Goal: Task Accomplishment & Management: Use online tool/utility

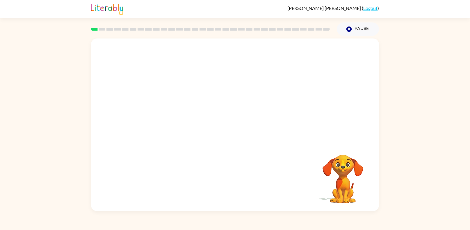
click at [160, 112] on video "Your browser must support playing .mp4 files to use Literably. Please try using…" at bounding box center [235, 90] width 288 height 104
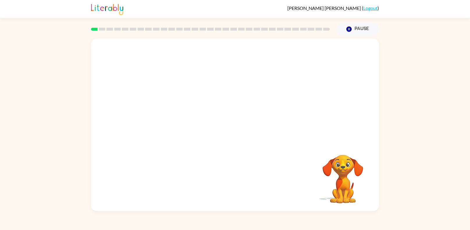
click at [160, 112] on video "Your browser must support playing .mp4 files to use Literably. Please try using…" at bounding box center [235, 90] width 288 height 104
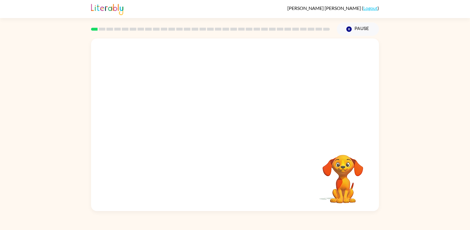
click at [160, 112] on video "Your browser must support playing .mp4 files to use Literably. Please try using…" at bounding box center [235, 90] width 288 height 104
click at [161, 112] on video "Your browser must support playing .mp4 files to use Literably. Please try using…" at bounding box center [235, 90] width 288 height 104
click at [165, 115] on video "Your browser must support playing .mp4 files to use Literably. Please try using…" at bounding box center [235, 90] width 288 height 104
click at [237, 127] on icon "button" at bounding box center [235, 127] width 7 height 7
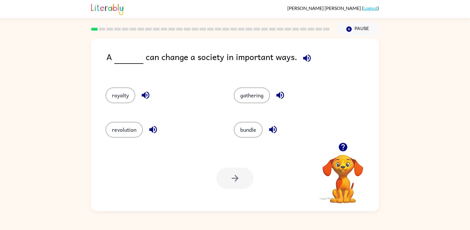
click at [303, 59] on icon "button" at bounding box center [307, 58] width 8 height 8
click at [120, 137] on button "revolution" at bounding box center [124, 130] width 37 height 16
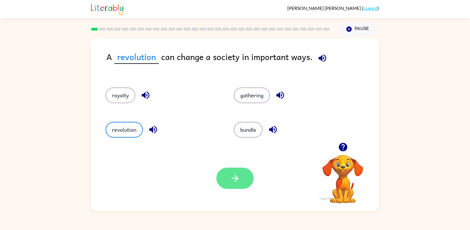
click at [242, 180] on button "button" at bounding box center [235, 177] width 37 height 21
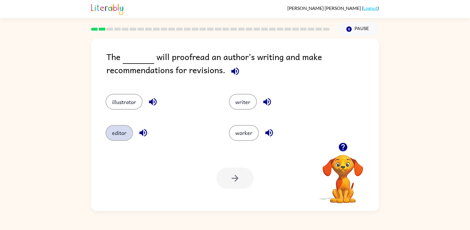
click at [120, 135] on button "editor" at bounding box center [119, 133] width 27 height 16
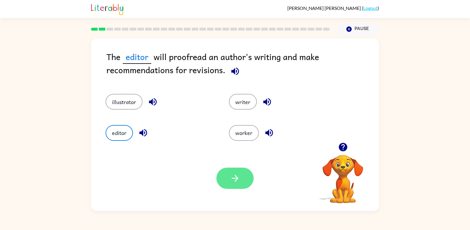
click at [237, 176] on icon "button" at bounding box center [235, 178] width 10 height 10
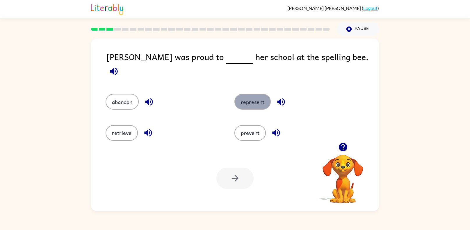
click at [245, 94] on button "represent" at bounding box center [253, 102] width 36 height 16
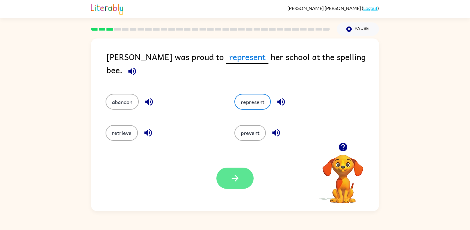
click at [238, 178] on icon "button" at bounding box center [235, 178] width 7 height 7
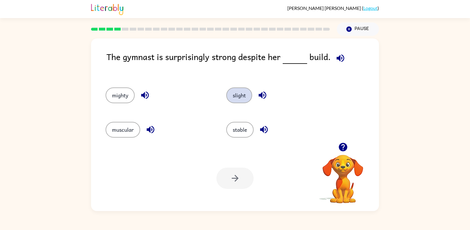
click at [237, 98] on button "slight" at bounding box center [239, 95] width 26 height 16
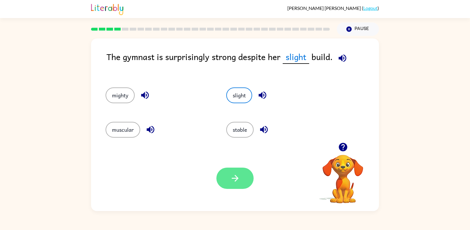
click at [227, 169] on button "button" at bounding box center [235, 177] width 37 height 21
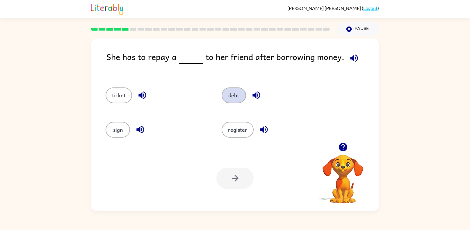
click at [233, 93] on button "debt" at bounding box center [234, 95] width 24 height 16
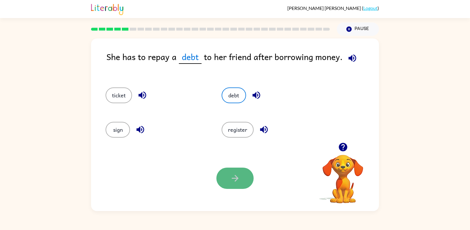
click at [218, 175] on button "button" at bounding box center [235, 177] width 37 height 21
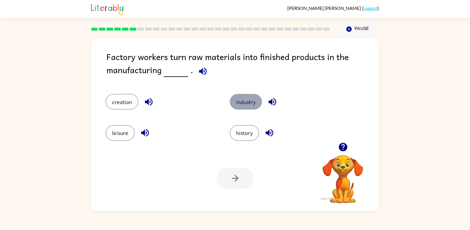
click at [240, 106] on button "industry" at bounding box center [246, 102] width 32 height 16
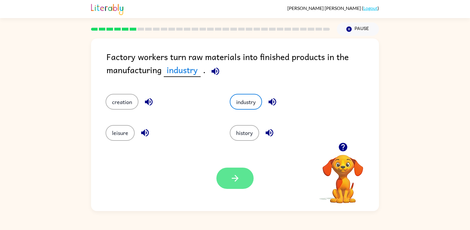
click at [229, 176] on button "button" at bounding box center [235, 177] width 37 height 21
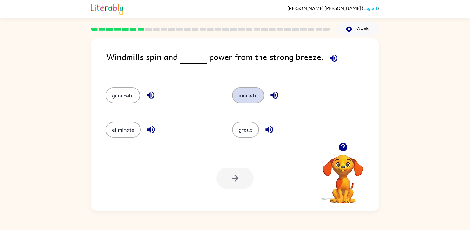
click at [244, 96] on button "indicate" at bounding box center [248, 95] width 32 height 16
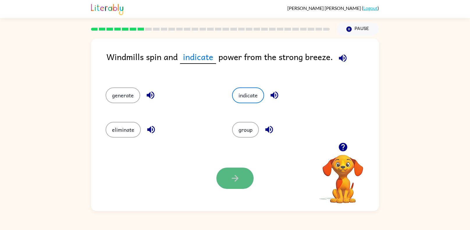
click at [224, 185] on button "button" at bounding box center [235, 177] width 37 height 21
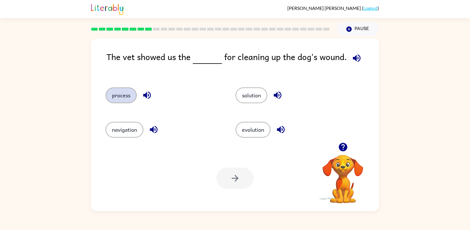
click at [115, 101] on button "process" at bounding box center [121, 95] width 31 height 16
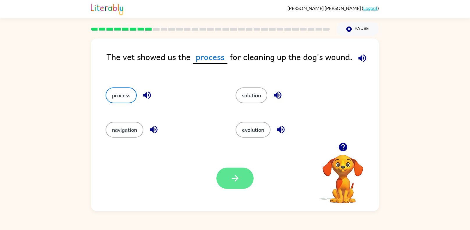
click at [251, 174] on button "button" at bounding box center [235, 177] width 37 height 21
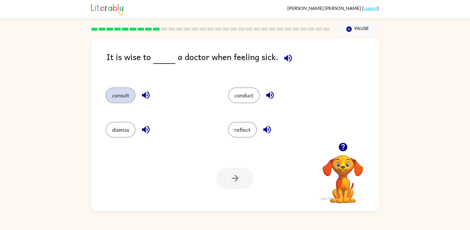
click at [131, 92] on button "consult" at bounding box center [121, 95] width 30 height 16
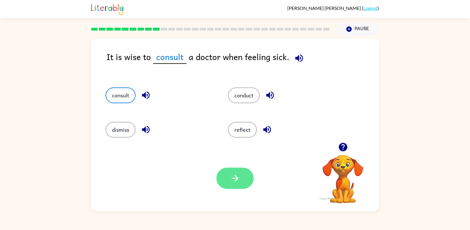
click at [233, 177] on icon "button" at bounding box center [235, 178] width 10 height 10
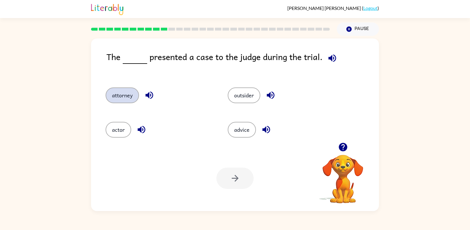
click at [119, 89] on button "attorney" at bounding box center [122, 95] width 33 height 16
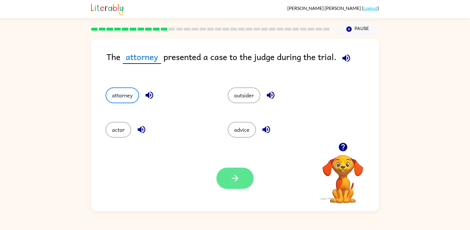
click at [242, 178] on button "button" at bounding box center [235, 177] width 37 height 21
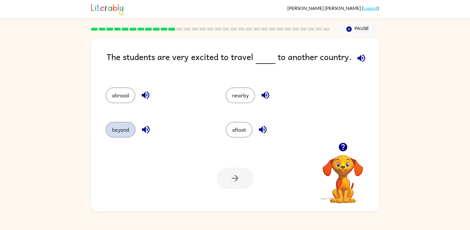
click at [113, 133] on button "beyond" at bounding box center [121, 130] width 30 height 16
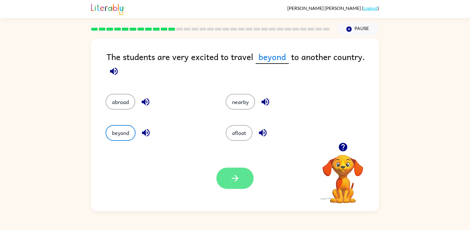
click at [244, 181] on button "button" at bounding box center [235, 177] width 37 height 21
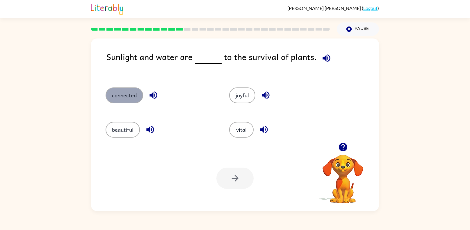
click at [131, 99] on button "connected" at bounding box center [125, 95] width 38 height 16
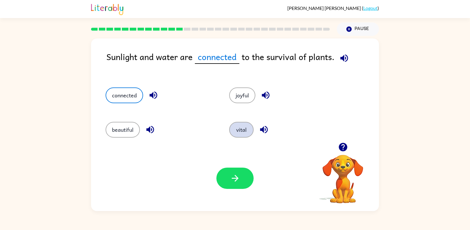
click at [243, 131] on button "vital" at bounding box center [241, 130] width 24 height 16
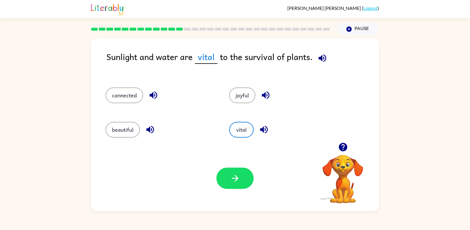
click at [213, 186] on div "Your browser must support playing .mp4 files to use Literably. Please try using…" at bounding box center [235, 177] width 288 height 65
click at [217, 184] on div at bounding box center [235, 177] width 37 height 21
click at [223, 183] on button "button" at bounding box center [235, 177] width 37 height 21
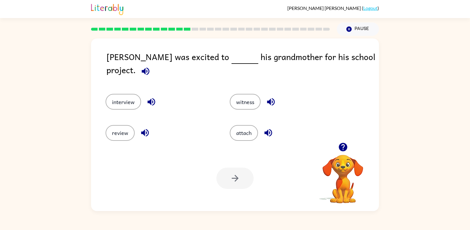
click at [114, 103] on div "interview" at bounding box center [157, 98] width 124 height 31
click at [116, 102] on button "interview" at bounding box center [124, 102] width 36 height 16
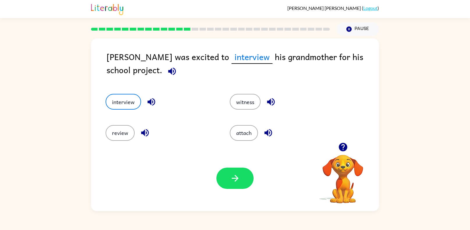
click at [235, 189] on div at bounding box center [235, 177] width 37 height 21
click at [236, 179] on icon "button" at bounding box center [235, 178] width 10 height 10
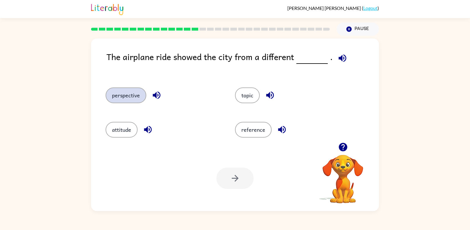
click at [135, 99] on button "perspective" at bounding box center [126, 95] width 41 height 16
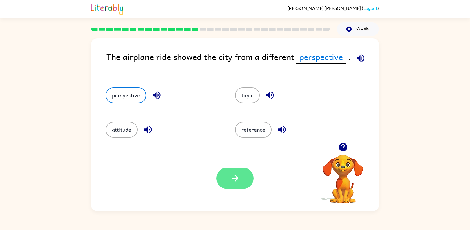
click at [225, 174] on button "button" at bounding box center [235, 177] width 37 height 21
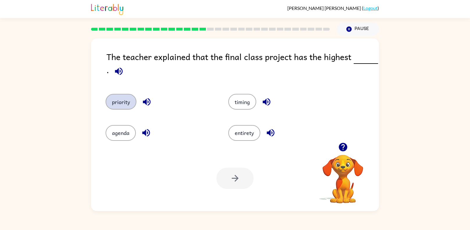
click at [120, 102] on button "priority" at bounding box center [121, 102] width 31 height 16
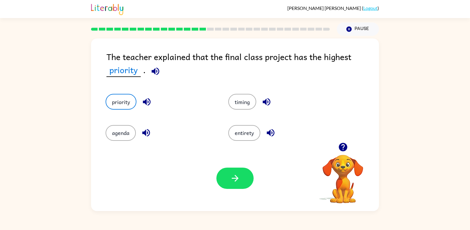
click at [155, 70] on icon "button" at bounding box center [155, 71] width 10 height 10
click at [244, 174] on button "button" at bounding box center [235, 177] width 37 height 21
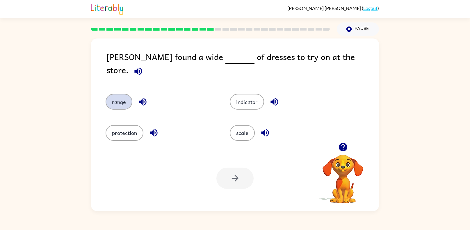
click at [118, 94] on button "range" at bounding box center [119, 102] width 27 height 16
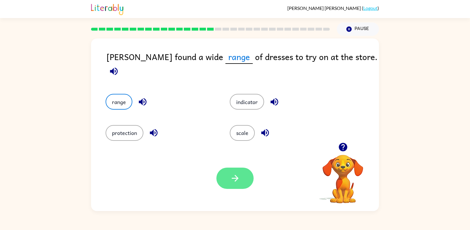
click at [234, 183] on button "button" at bounding box center [235, 177] width 37 height 21
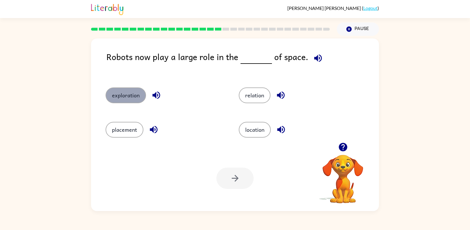
click at [125, 95] on button "exploration" at bounding box center [126, 95] width 40 height 16
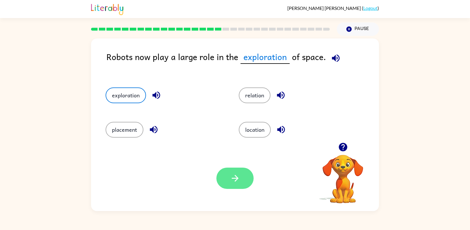
click at [237, 175] on icon "button" at bounding box center [235, 178] width 10 height 10
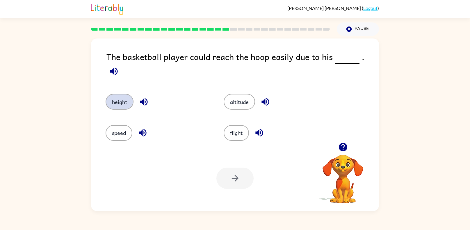
click at [123, 98] on button "height" at bounding box center [120, 102] width 28 height 16
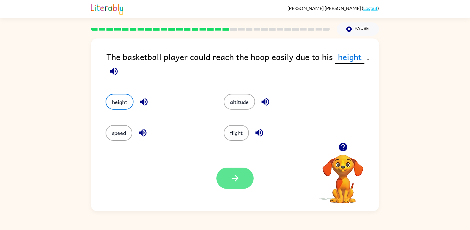
click at [230, 168] on button "button" at bounding box center [235, 177] width 37 height 21
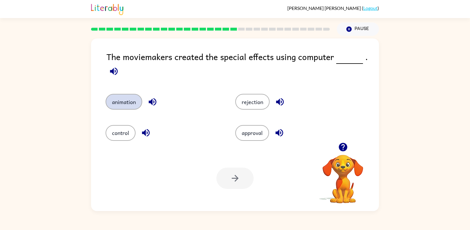
click at [139, 97] on button "animation" at bounding box center [124, 102] width 37 height 16
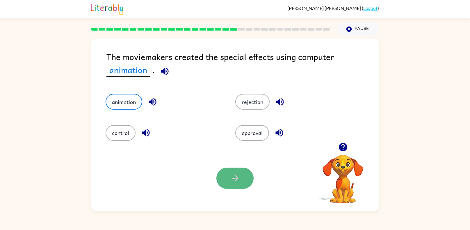
click at [232, 177] on icon "button" at bounding box center [235, 178] width 10 height 10
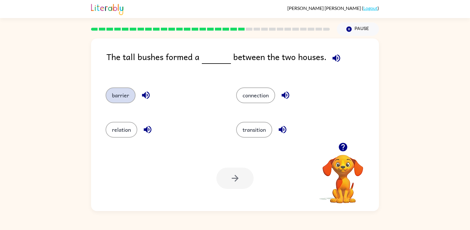
click at [117, 93] on button "barrier" at bounding box center [121, 95] width 30 height 16
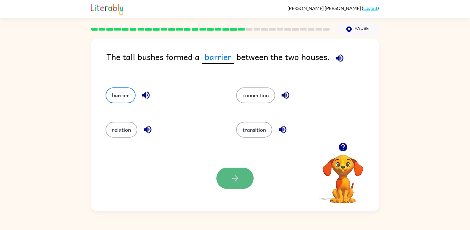
click at [240, 179] on icon "button" at bounding box center [235, 178] width 10 height 10
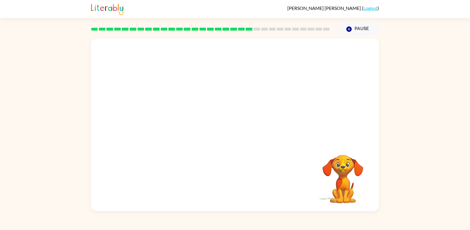
click at [182, 122] on video "Your browser must support playing .mp4 files to use Literably. Please try using…" at bounding box center [235, 90] width 288 height 104
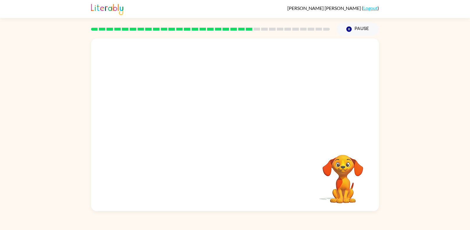
click at [182, 122] on video "Your browser must support playing .mp4 files to use Literably. Please try using…" at bounding box center [235, 90] width 288 height 104
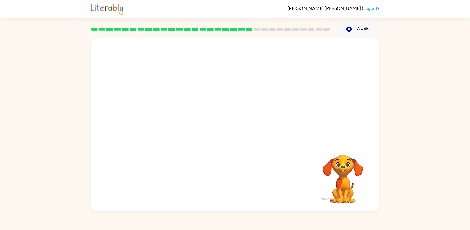
click at [182, 122] on video "Your browser must support playing .mp4 files to use Literably. Please try using…" at bounding box center [235, 90] width 288 height 104
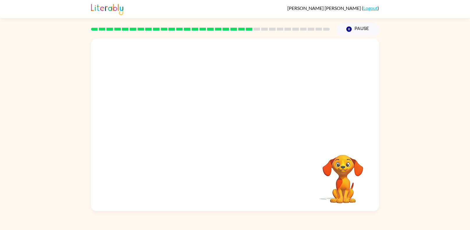
click at [182, 122] on video "Your browser must support playing .mp4 files to use Literably. Please try using…" at bounding box center [235, 90] width 288 height 104
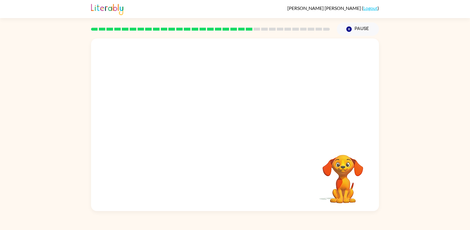
click at [182, 122] on video "Your browser must support playing .mp4 files to use Literably. Please try using…" at bounding box center [235, 90] width 288 height 104
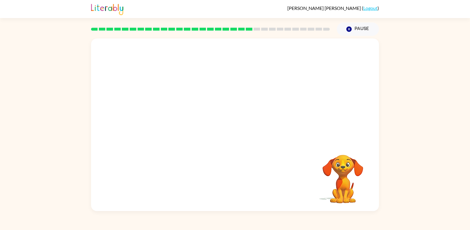
click at [182, 122] on video "Your browser must support playing .mp4 files to use Literably. Please try using…" at bounding box center [235, 90] width 288 height 104
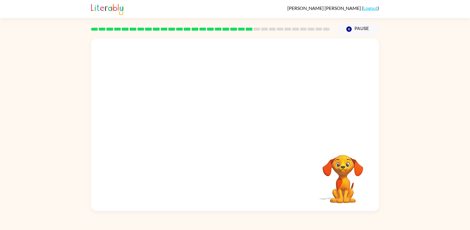
click at [182, 122] on video "Your browser must support playing .mp4 files to use Literably. Please try using…" at bounding box center [235, 90] width 288 height 104
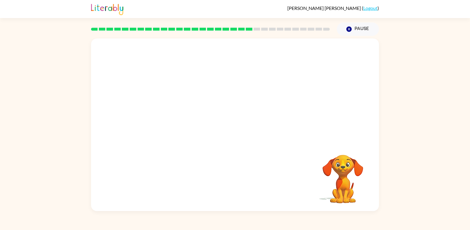
click at [182, 122] on video "Your browser must support playing .mp4 files to use Literably. Please try using…" at bounding box center [235, 90] width 288 height 104
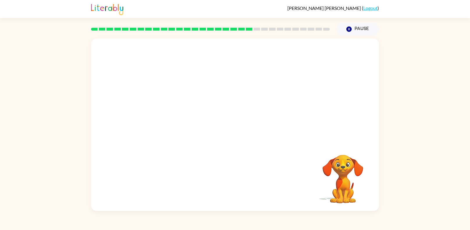
click at [182, 122] on video "Your browser must support playing .mp4 files to use Literably. Please try using…" at bounding box center [235, 90] width 288 height 104
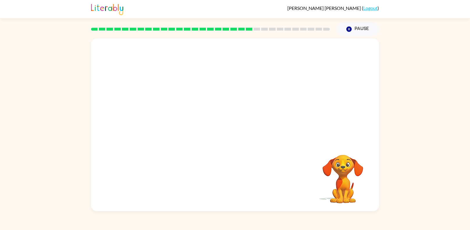
click at [182, 122] on video "Your browser must support playing .mp4 files to use Literably. Please try using…" at bounding box center [235, 90] width 288 height 104
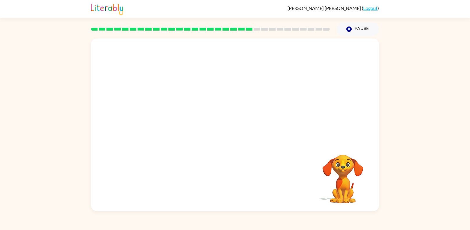
click at [182, 122] on video "Your browser must support playing .mp4 files to use Literably. Please try using…" at bounding box center [235, 90] width 288 height 104
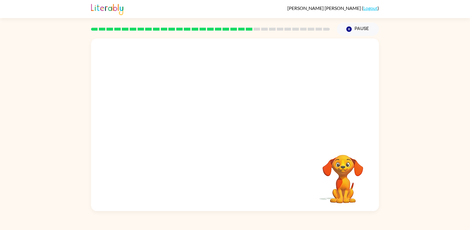
click at [182, 122] on video "Your browser must support playing .mp4 files to use Literably. Please try using…" at bounding box center [235, 90] width 288 height 104
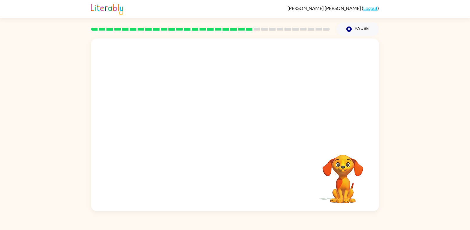
click at [182, 122] on video "Your browser must support playing .mp4 files to use Literably. Please try using…" at bounding box center [235, 90] width 288 height 104
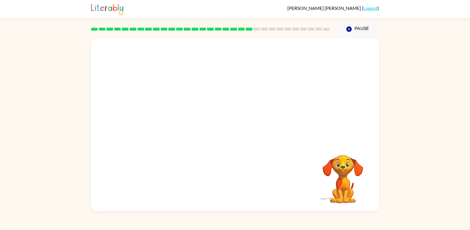
click at [182, 122] on video "Your browser must support playing .mp4 files to use Literably. Please try using…" at bounding box center [235, 90] width 288 height 104
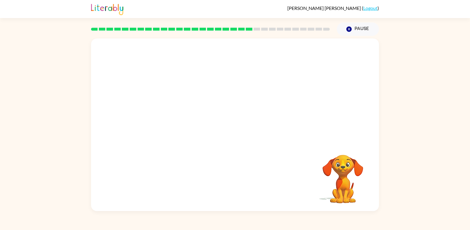
click at [182, 122] on video "Your browser must support playing .mp4 files to use Literably. Please try using…" at bounding box center [235, 90] width 288 height 104
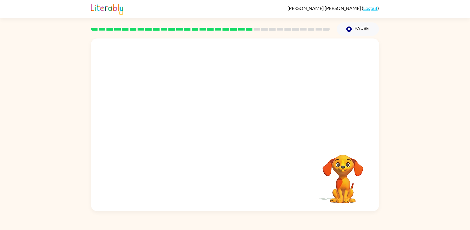
click at [182, 122] on video "Your browser must support playing .mp4 files to use Literably. Please try using…" at bounding box center [235, 90] width 288 height 104
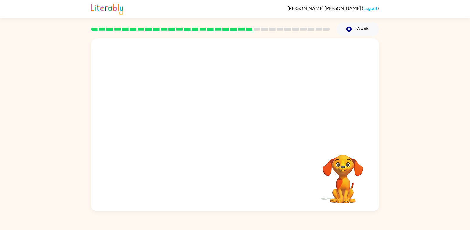
click at [182, 122] on video "Your browser must support playing .mp4 files to use Literably. Please try using…" at bounding box center [235, 90] width 288 height 104
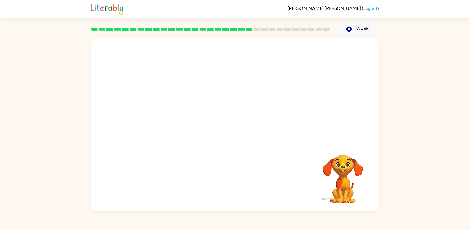
click at [182, 122] on video "Your browser must support playing .mp4 files to use Literably. Please try using…" at bounding box center [235, 90] width 288 height 104
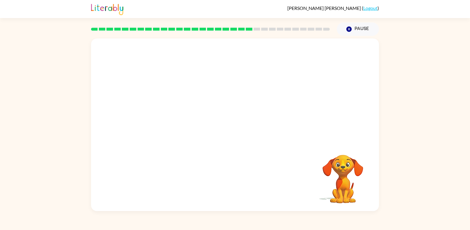
click at [182, 122] on video "Your browser must support playing .mp4 files to use Literably. Please try using…" at bounding box center [235, 90] width 288 height 104
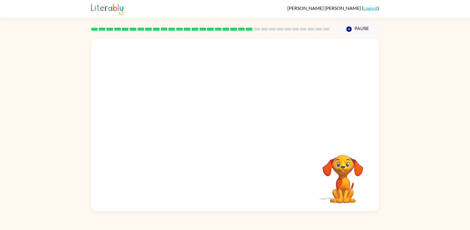
click at [182, 122] on video "Your browser must support playing .mp4 files to use Literably. Please try using…" at bounding box center [235, 90] width 288 height 104
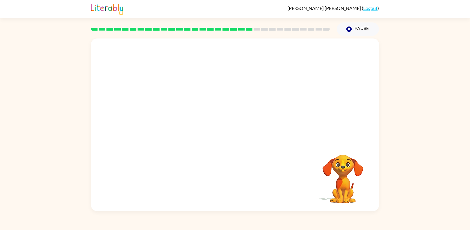
click at [182, 122] on video "Your browser must support playing .mp4 files to use Literably. Please try using…" at bounding box center [235, 90] width 288 height 104
click at [180, 123] on video "Your browser must support playing .mp4 files to use Literably. Please try using…" at bounding box center [235, 90] width 288 height 104
click at [180, 123] on div at bounding box center [235, 124] width 288 height 172
click at [240, 132] on icon "button" at bounding box center [235, 128] width 10 height 10
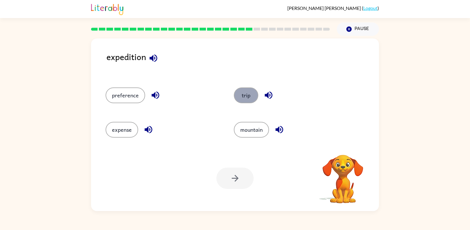
click at [240, 93] on button "trip" at bounding box center [246, 95] width 24 height 16
click at [224, 180] on button "button" at bounding box center [235, 177] width 37 height 21
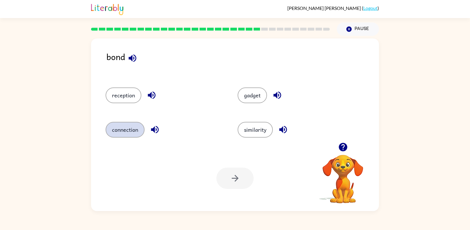
click at [129, 125] on button "connection" at bounding box center [125, 130] width 39 height 16
click at [241, 175] on button "button" at bounding box center [235, 177] width 37 height 21
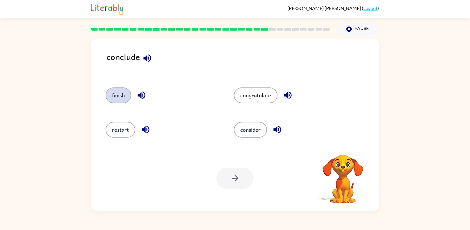
click at [112, 95] on button "finish" at bounding box center [119, 95] width 26 height 16
click at [251, 172] on button "button" at bounding box center [235, 177] width 37 height 21
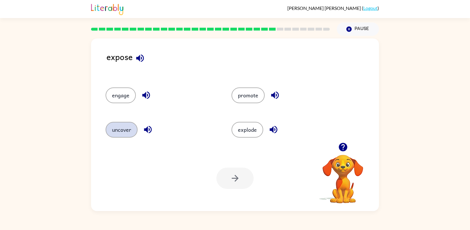
click at [132, 126] on button "uncover" at bounding box center [122, 130] width 32 height 16
click at [224, 174] on button "button" at bounding box center [235, 177] width 37 height 21
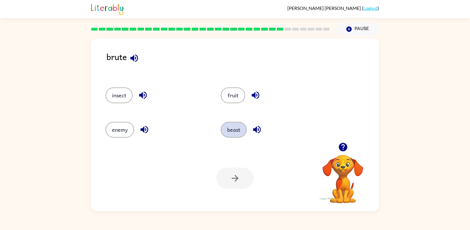
click at [231, 136] on button "beast" at bounding box center [234, 130] width 26 height 16
click at [236, 177] on icon "button" at bounding box center [235, 178] width 10 height 10
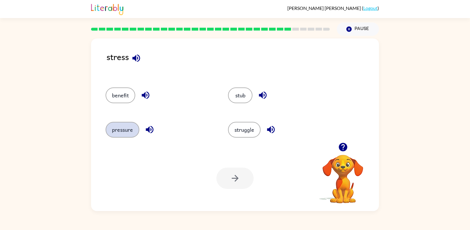
click at [125, 126] on button "pressure" at bounding box center [123, 130] width 34 height 16
click at [239, 186] on button "button" at bounding box center [235, 177] width 37 height 21
click at [113, 132] on button "fight" at bounding box center [118, 130] width 24 height 16
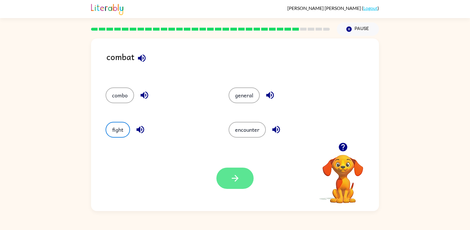
click at [230, 182] on icon "button" at bounding box center [235, 178] width 10 height 10
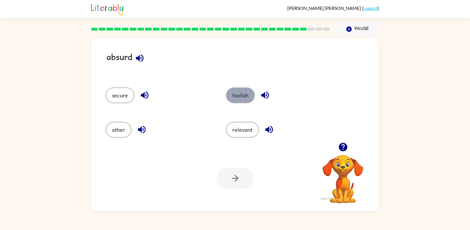
click at [241, 98] on button "foolish" at bounding box center [240, 95] width 29 height 16
click at [227, 184] on button "button" at bounding box center [235, 177] width 37 height 21
click at [233, 97] on button "combine" at bounding box center [243, 95] width 33 height 16
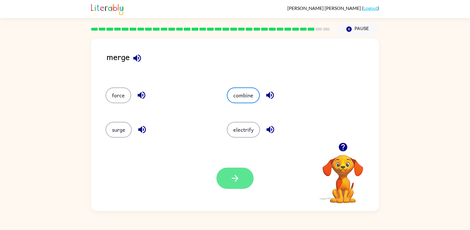
click at [247, 181] on button "button" at bounding box center [235, 177] width 37 height 21
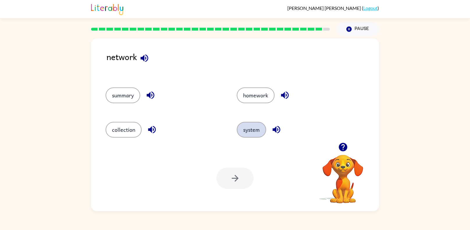
click at [249, 135] on button "system" at bounding box center [251, 130] width 29 height 16
click at [225, 183] on button "button" at bounding box center [235, 177] width 37 height 21
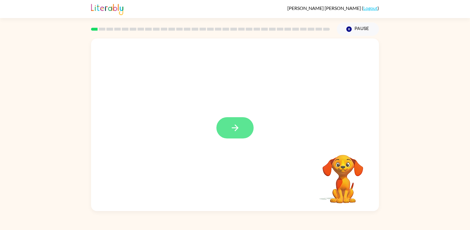
click at [232, 129] on icon "button" at bounding box center [235, 128] width 10 height 10
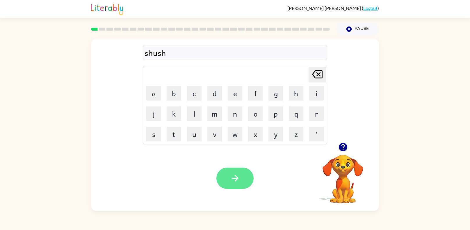
click at [235, 175] on icon "button" at bounding box center [235, 178] width 7 height 7
click at [234, 174] on icon "button" at bounding box center [235, 178] width 10 height 10
click at [226, 178] on button "button" at bounding box center [235, 177] width 37 height 21
click at [241, 174] on button "button" at bounding box center [235, 177] width 37 height 21
click at [241, 172] on button "button" at bounding box center [235, 177] width 37 height 21
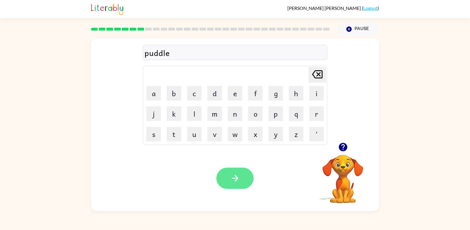
click at [233, 184] on button "button" at bounding box center [235, 177] width 37 height 21
click at [233, 175] on icon "button" at bounding box center [235, 178] width 10 height 10
click at [169, 53] on div "recapter" at bounding box center [235, 53] width 181 height 12
click at [180, 56] on div "recapter" at bounding box center [235, 53] width 181 height 12
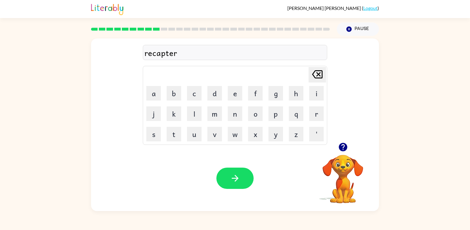
click at [180, 56] on div "recapter" at bounding box center [235, 53] width 181 height 12
click at [315, 70] on icon "[PERSON_NAME] last character input" at bounding box center [318, 74] width 14 height 14
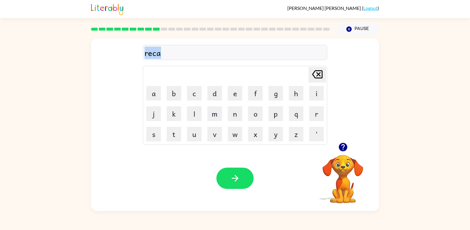
click at [315, 70] on icon "[PERSON_NAME] last character input" at bounding box center [318, 74] width 14 height 14
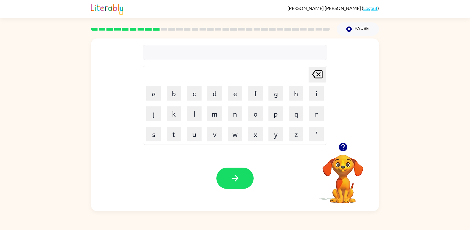
type button "delete"
click at [460, 48] on div "recaptur Delete Delete last character input a b c d e f g h i j k l m n o p q r…" at bounding box center [235, 123] width 470 height 175
click at [244, 179] on button "button" at bounding box center [235, 177] width 37 height 21
click at [162, 59] on div at bounding box center [235, 52] width 184 height 15
click at [155, 54] on div at bounding box center [235, 52] width 184 height 15
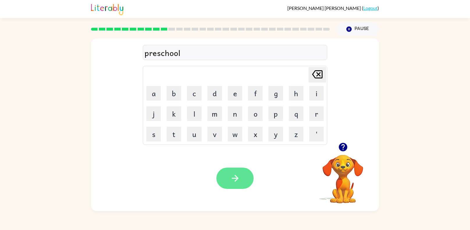
click at [236, 179] on icon "button" at bounding box center [235, 178] width 10 height 10
click at [234, 175] on icon "button" at bounding box center [235, 178] width 10 height 10
click at [232, 177] on icon "button" at bounding box center [235, 178] width 10 height 10
click at [234, 172] on button "button" at bounding box center [235, 177] width 37 height 21
click at [229, 172] on button "button" at bounding box center [235, 177] width 37 height 21
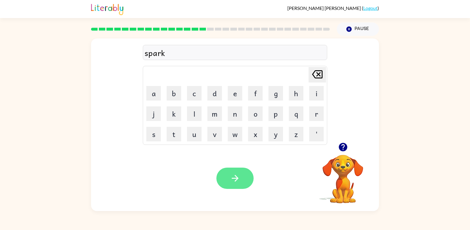
click at [232, 173] on icon "button" at bounding box center [235, 178] width 10 height 10
click at [230, 176] on icon "button" at bounding box center [235, 178] width 10 height 10
click at [240, 165] on div "Your browser must support playing .mp4 files to use Literably. Please try using…" at bounding box center [235, 177] width 288 height 65
click at [240, 171] on button "button" at bounding box center [235, 177] width 37 height 21
click at [242, 173] on button "button" at bounding box center [235, 177] width 37 height 21
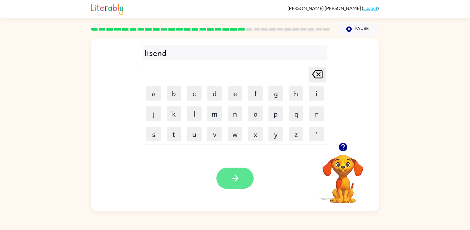
click at [241, 175] on button "button" at bounding box center [235, 177] width 37 height 21
click at [154, 55] on div "sutaine" at bounding box center [235, 53] width 181 height 12
click at [320, 77] on icon "[PERSON_NAME] last character input" at bounding box center [318, 74] width 14 height 14
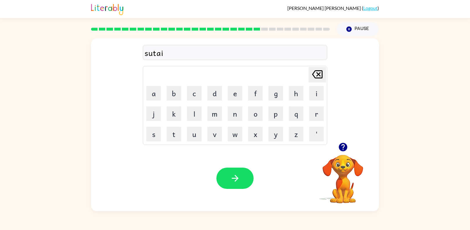
click at [320, 77] on icon "[PERSON_NAME] last character input" at bounding box center [318, 74] width 14 height 14
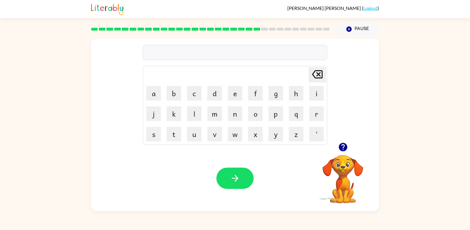
type button "delete"
click at [242, 172] on button "button" at bounding box center [235, 177] width 37 height 21
click at [240, 175] on icon "button" at bounding box center [235, 178] width 10 height 10
click at [234, 179] on icon "button" at bounding box center [235, 178] width 10 height 10
click at [233, 180] on icon "button" at bounding box center [235, 178] width 10 height 10
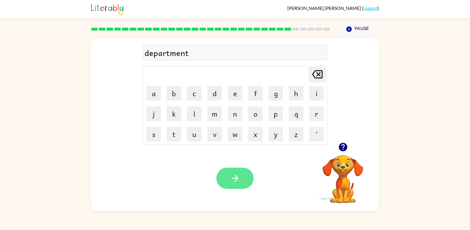
click at [233, 180] on icon "button" at bounding box center [235, 178] width 10 height 10
click at [234, 180] on icon "button" at bounding box center [235, 178] width 10 height 10
click at [234, 179] on icon "button" at bounding box center [235, 178] width 10 height 10
click at [236, 179] on icon "button" at bounding box center [235, 178] width 10 height 10
click at [237, 175] on icon "button" at bounding box center [235, 178] width 10 height 10
